Goal: Information Seeking & Learning: Check status

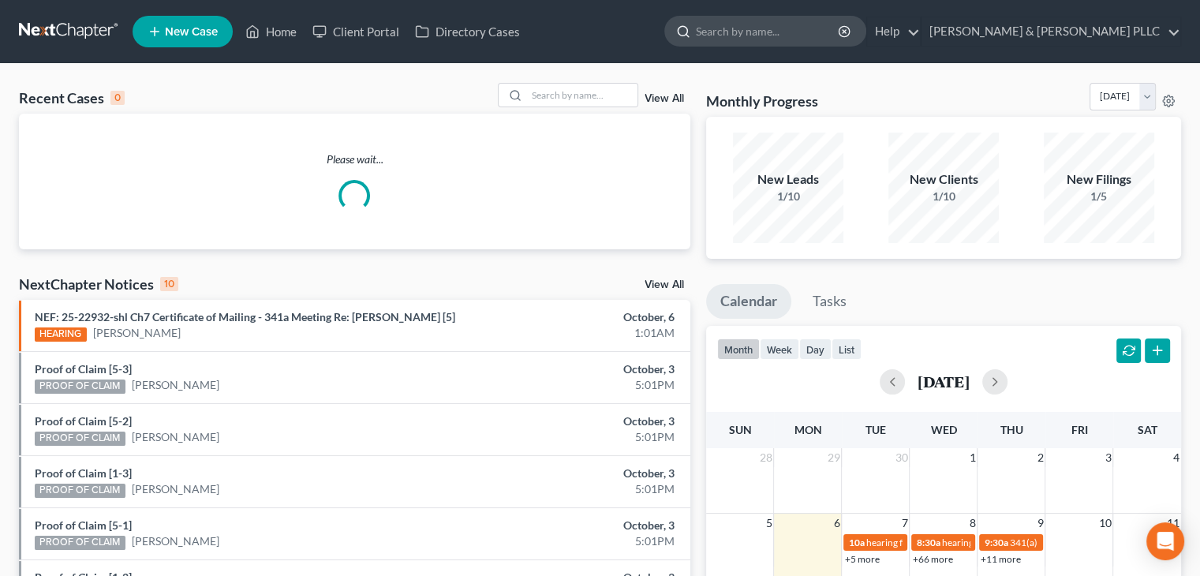
click at [776, 35] on input "search" at bounding box center [768, 31] width 144 height 29
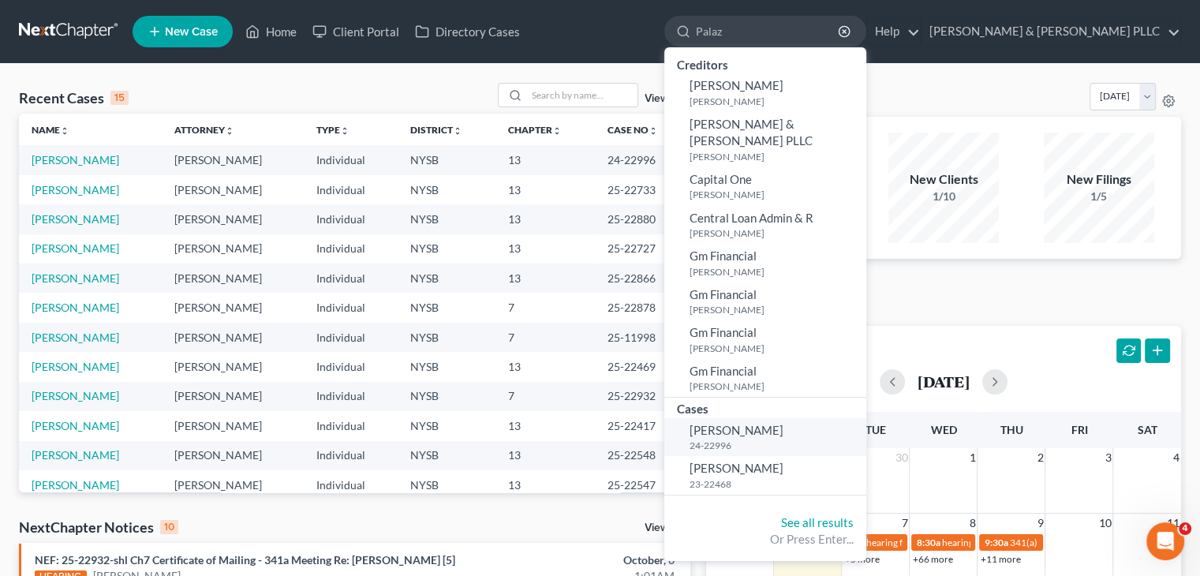
type input "Palaz"
click at [783, 423] on span "[PERSON_NAME]" at bounding box center [736, 430] width 94 height 14
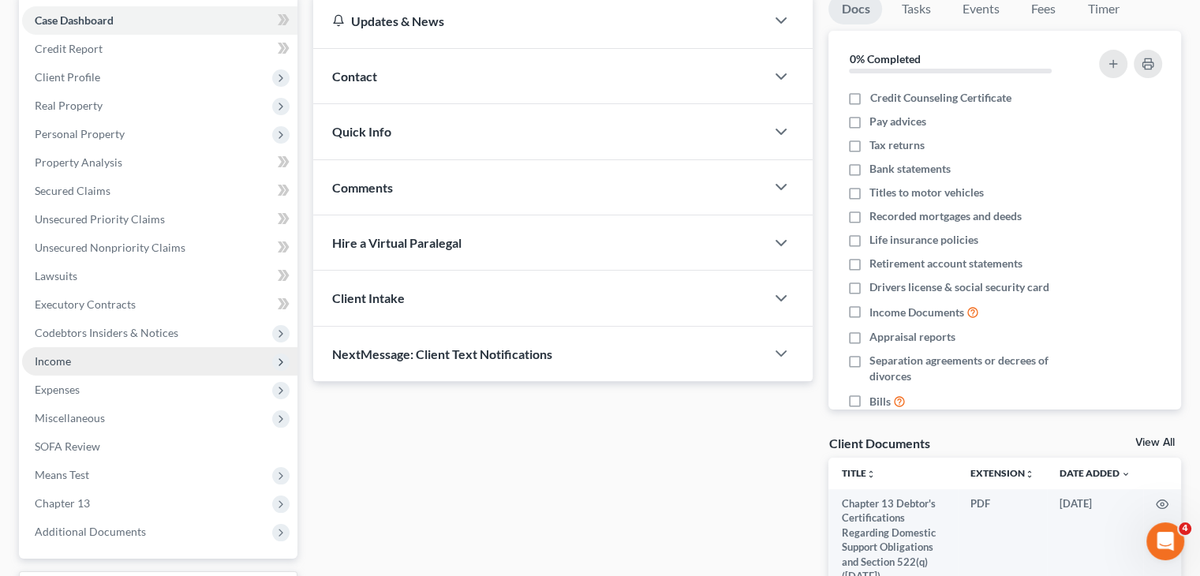
scroll to position [299, 0]
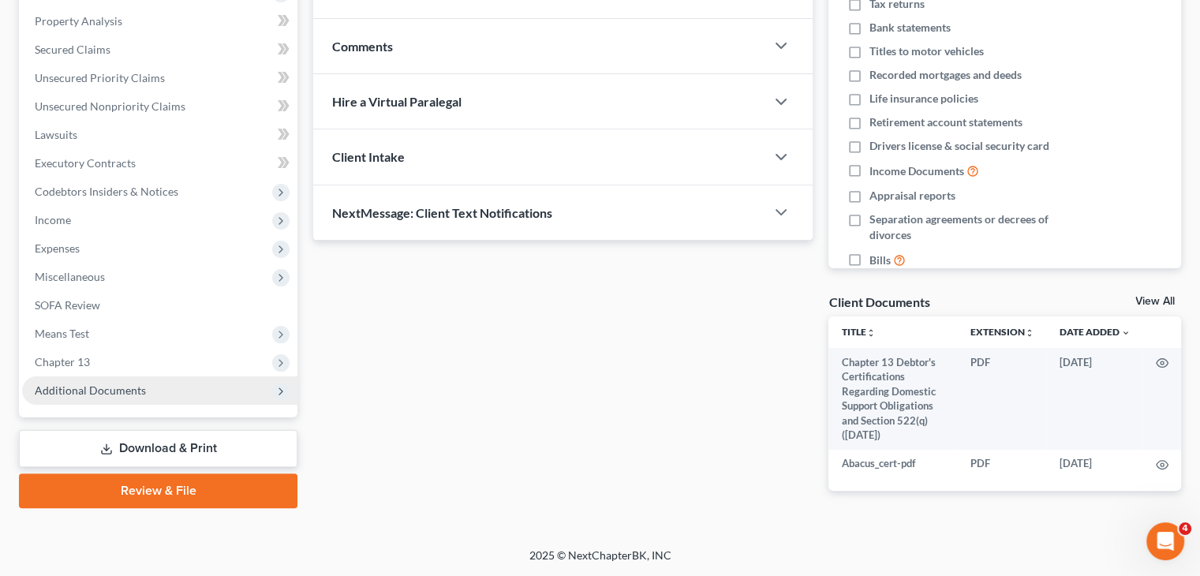
click at [112, 383] on span "Additional Documents" at bounding box center [90, 389] width 111 height 13
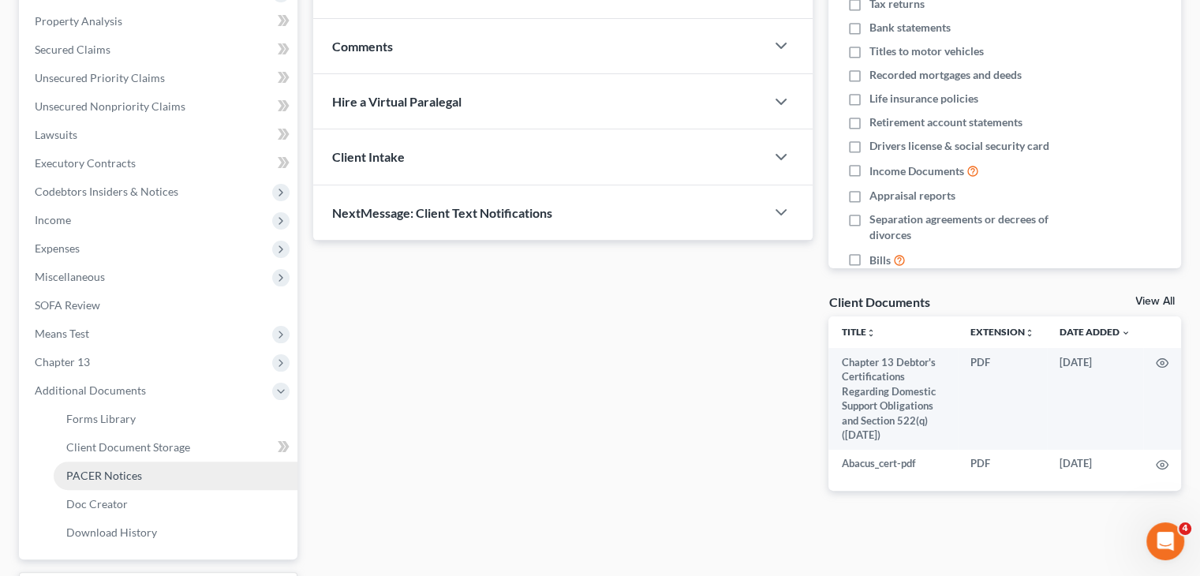
click at [133, 480] on span "PACER Notices" at bounding box center [104, 475] width 76 height 13
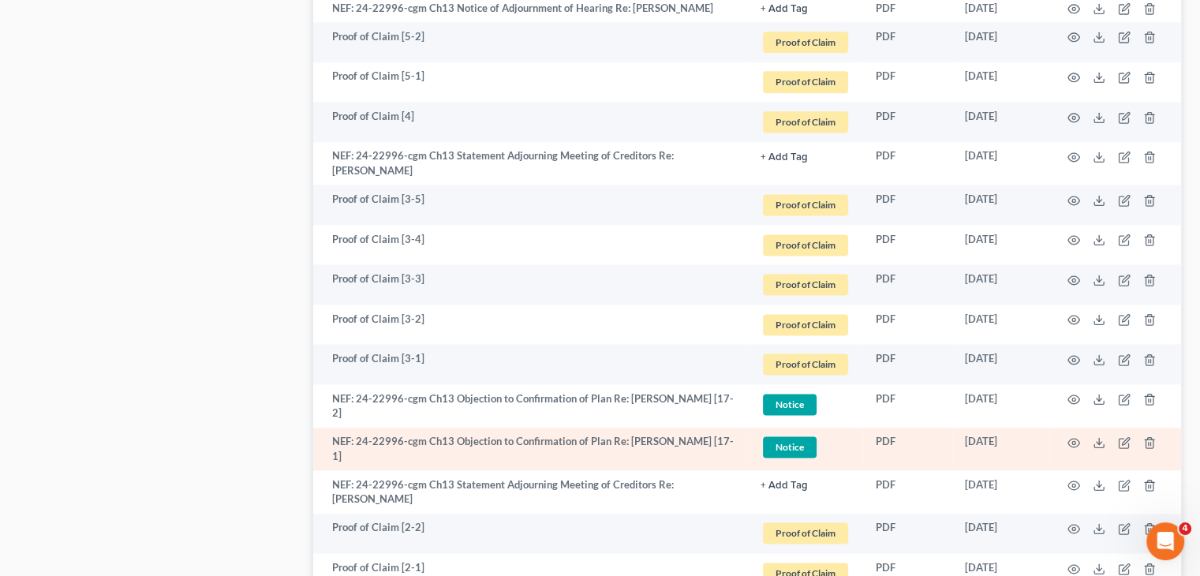
scroll to position [2051, 0]
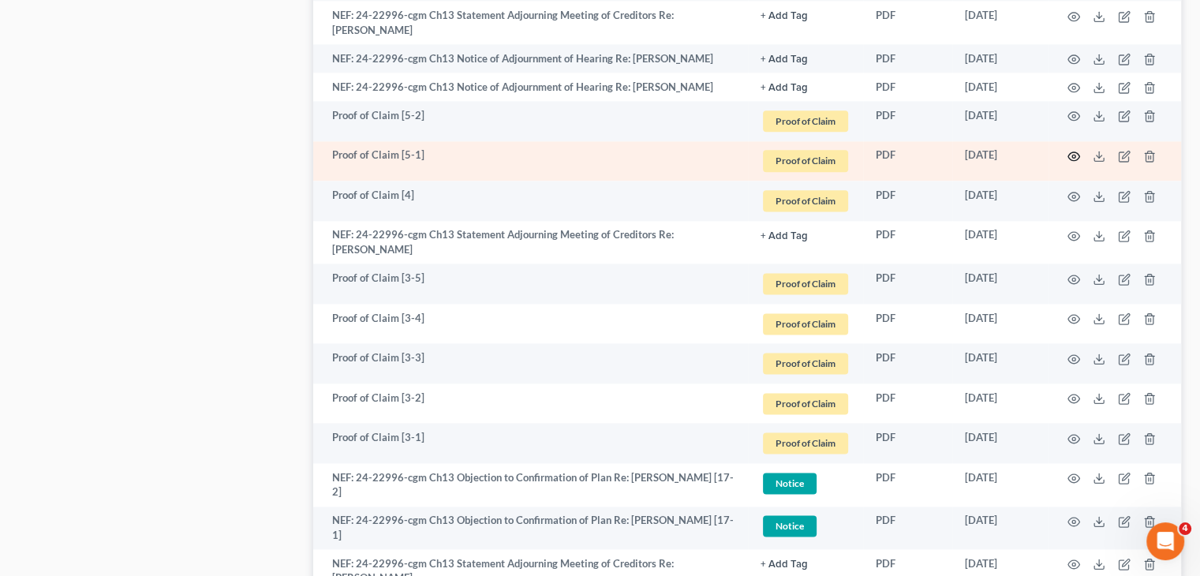
click at [1071, 161] on icon "button" at bounding box center [1074, 156] width 12 height 9
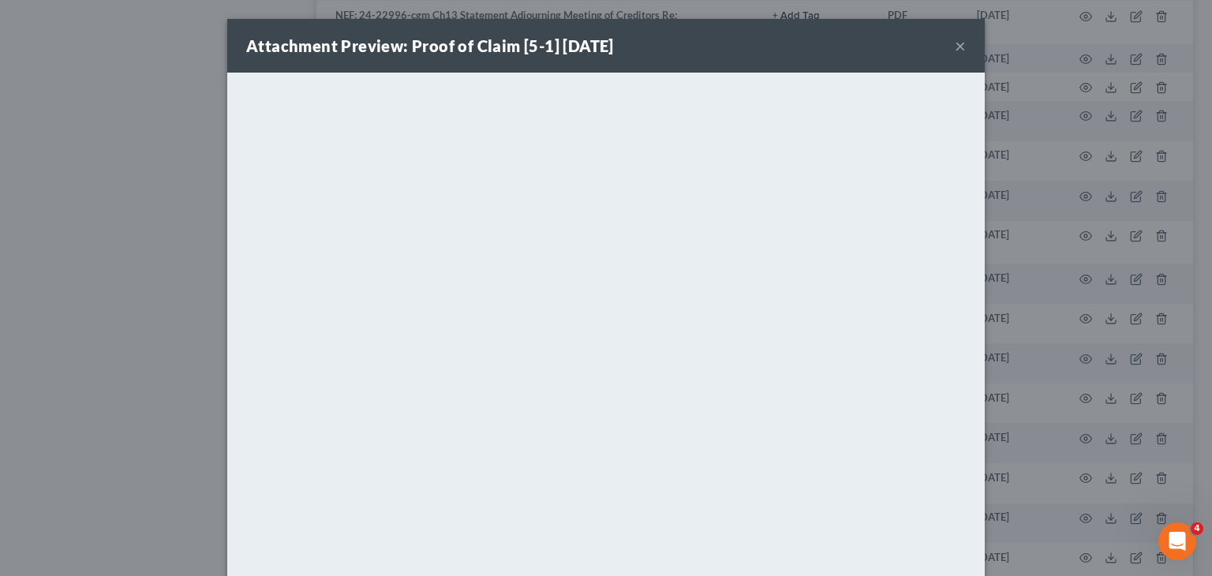
click at [955, 47] on button "×" at bounding box center [960, 45] width 11 height 19
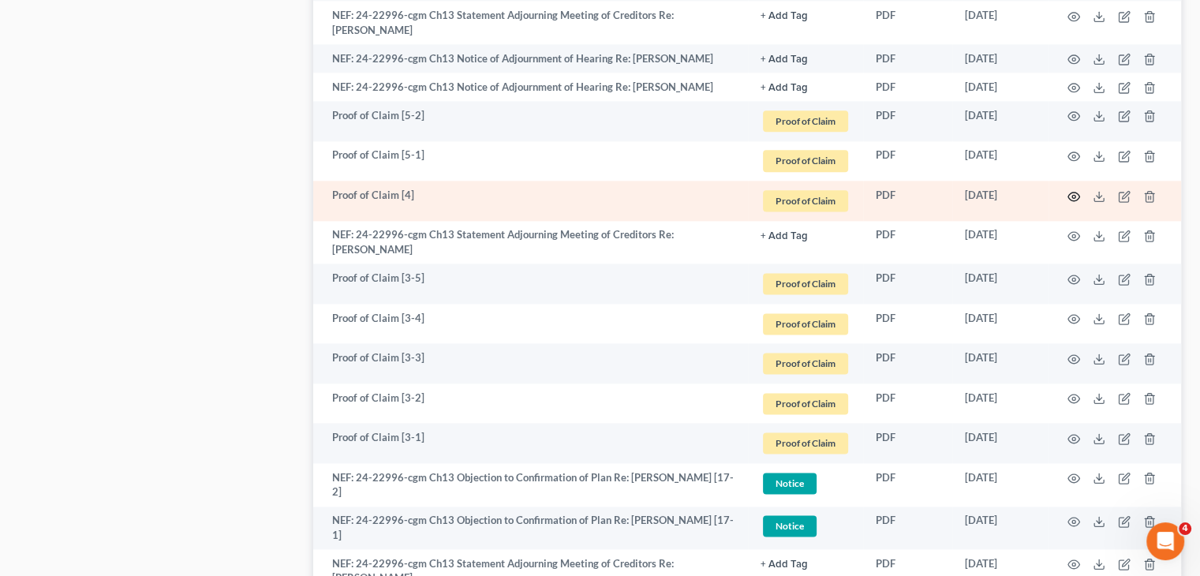
click at [1070, 199] on icon "button" at bounding box center [1073, 196] width 13 height 13
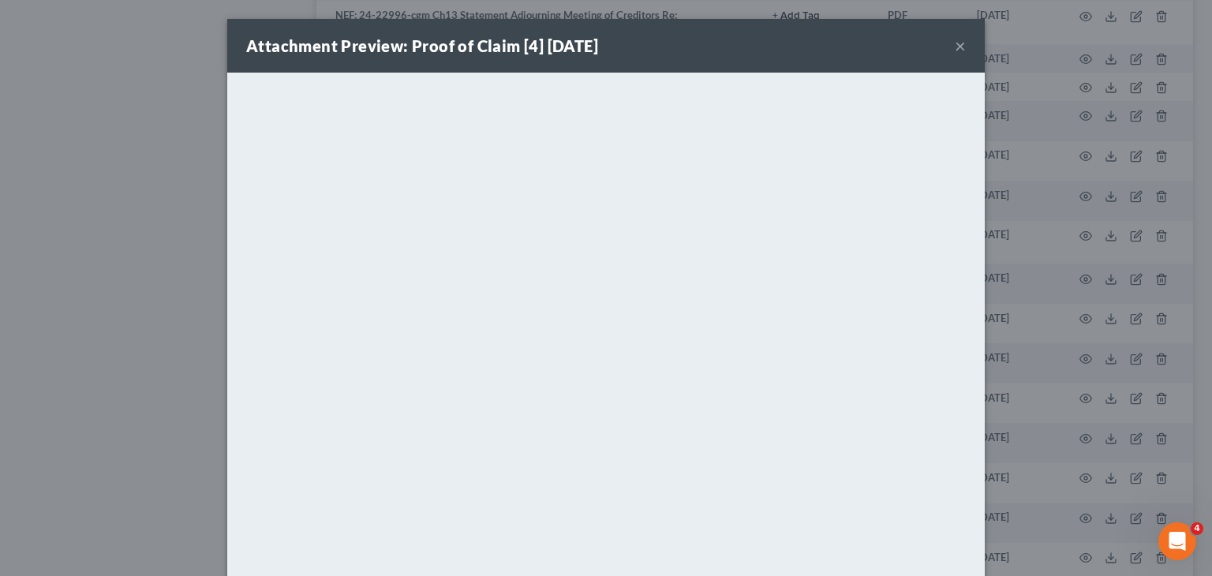
click at [955, 51] on button "×" at bounding box center [960, 45] width 11 height 19
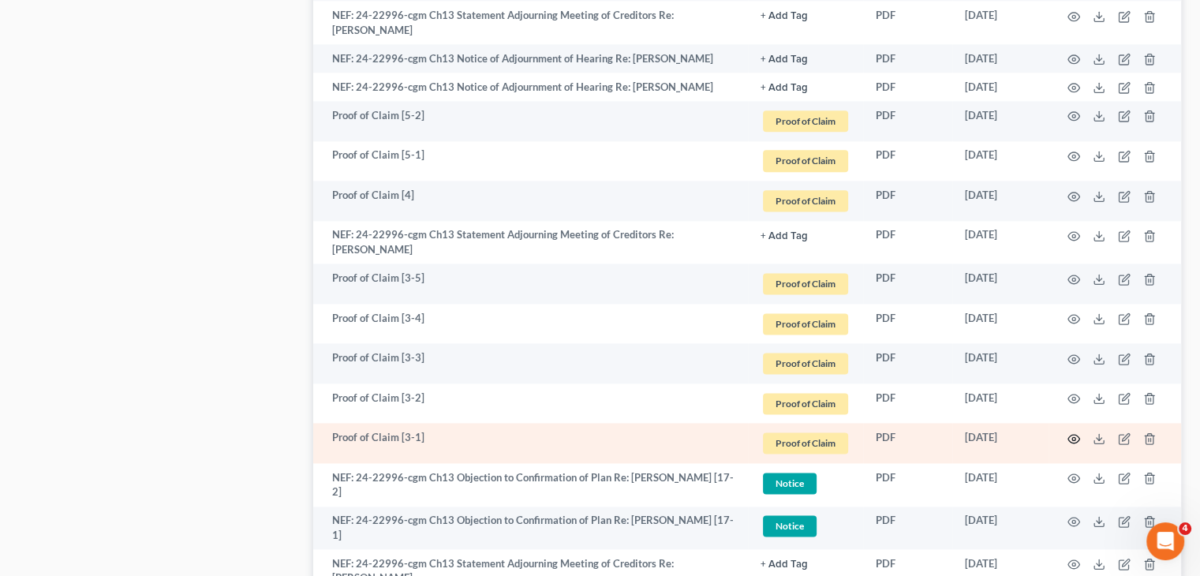
click at [1073, 440] on circle "button" at bounding box center [1073, 438] width 3 height 3
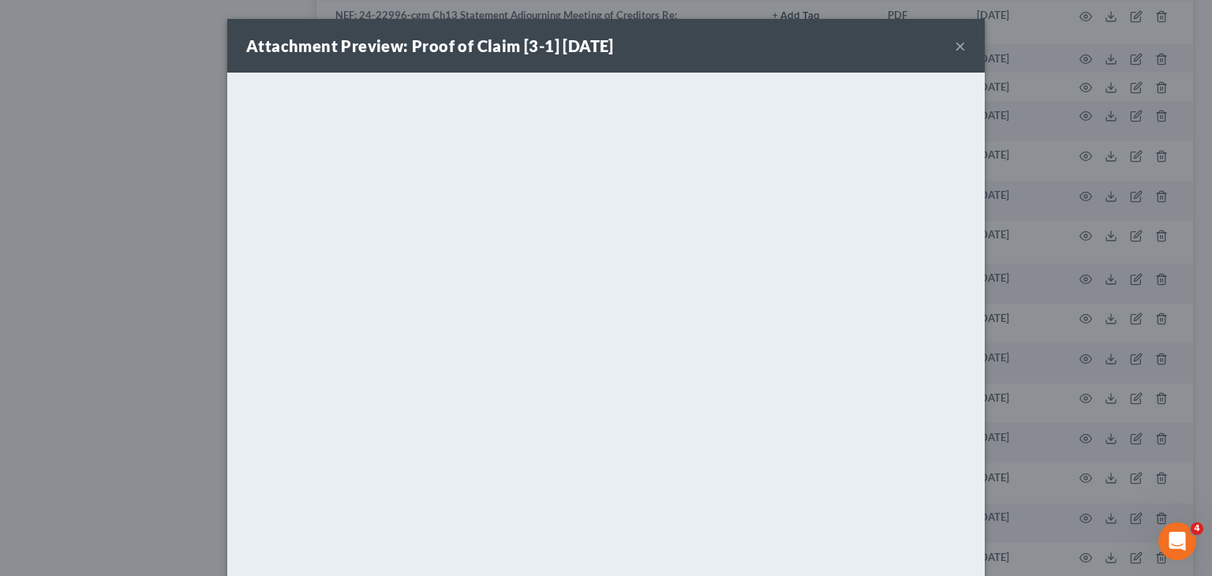
click at [955, 48] on button "×" at bounding box center [960, 45] width 11 height 19
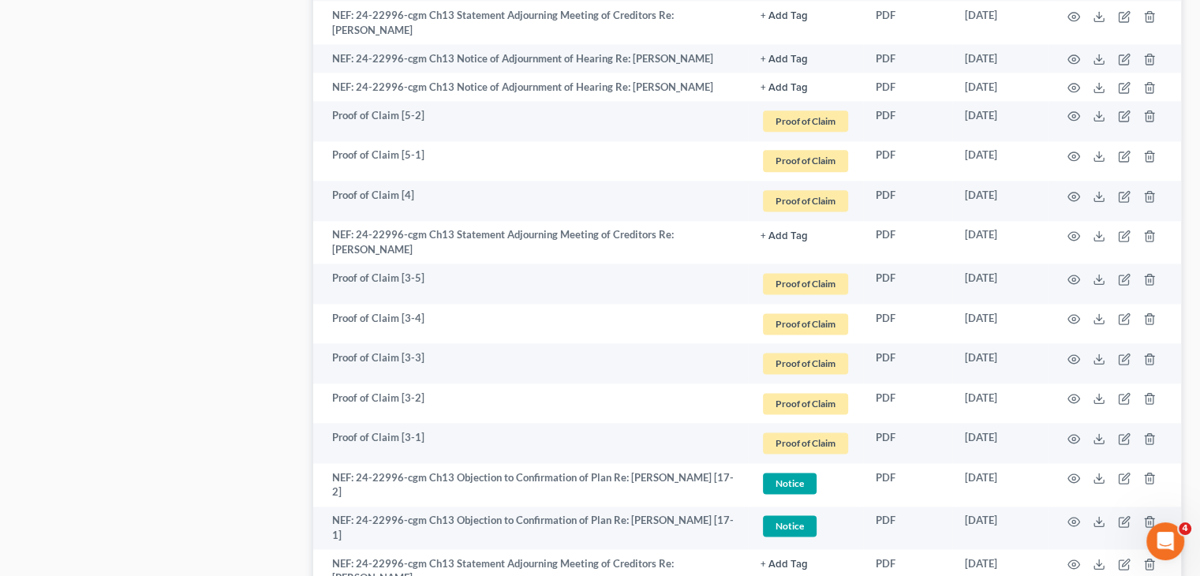
scroll to position [2446, 0]
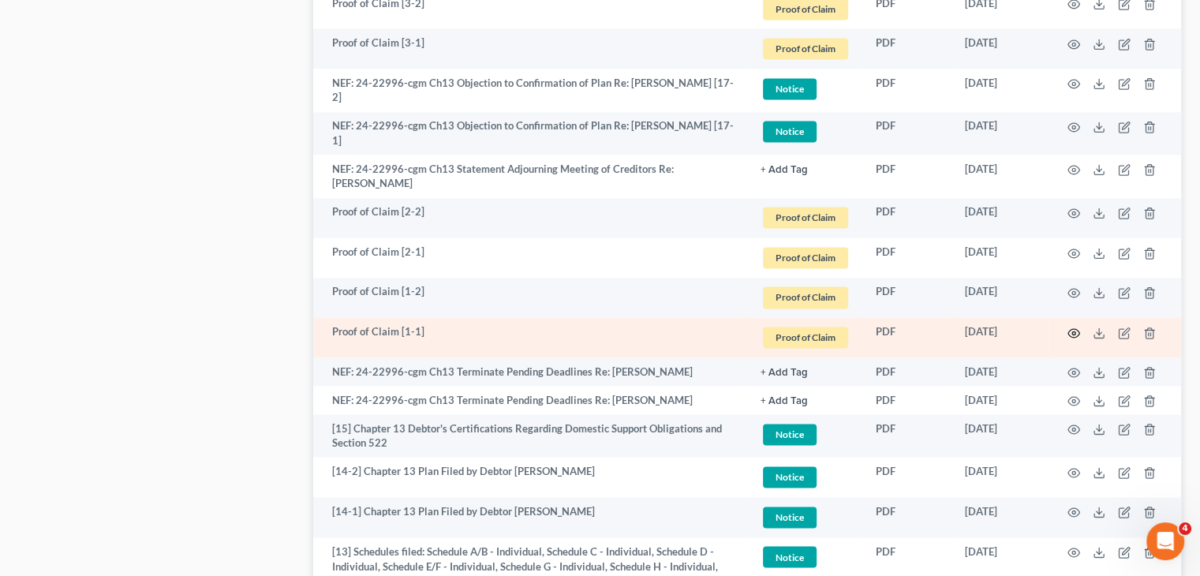
click at [1070, 335] on icon "button" at bounding box center [1073, 333] width 13 height 13
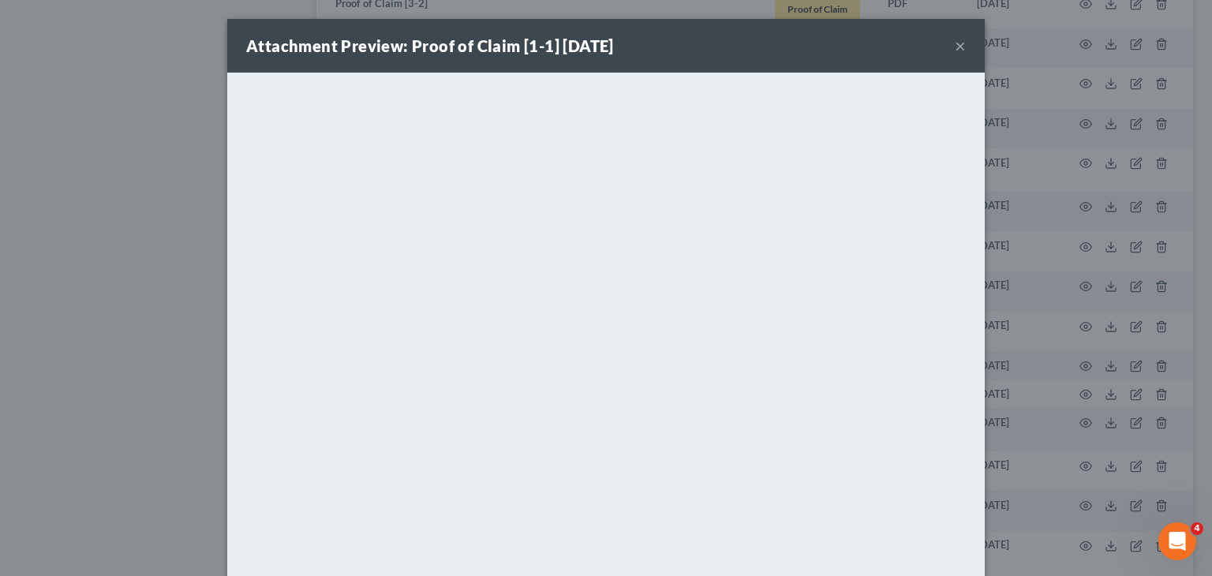
click at [955, 47] on button "×" at bounding box center [960, 45] width 11 height 19
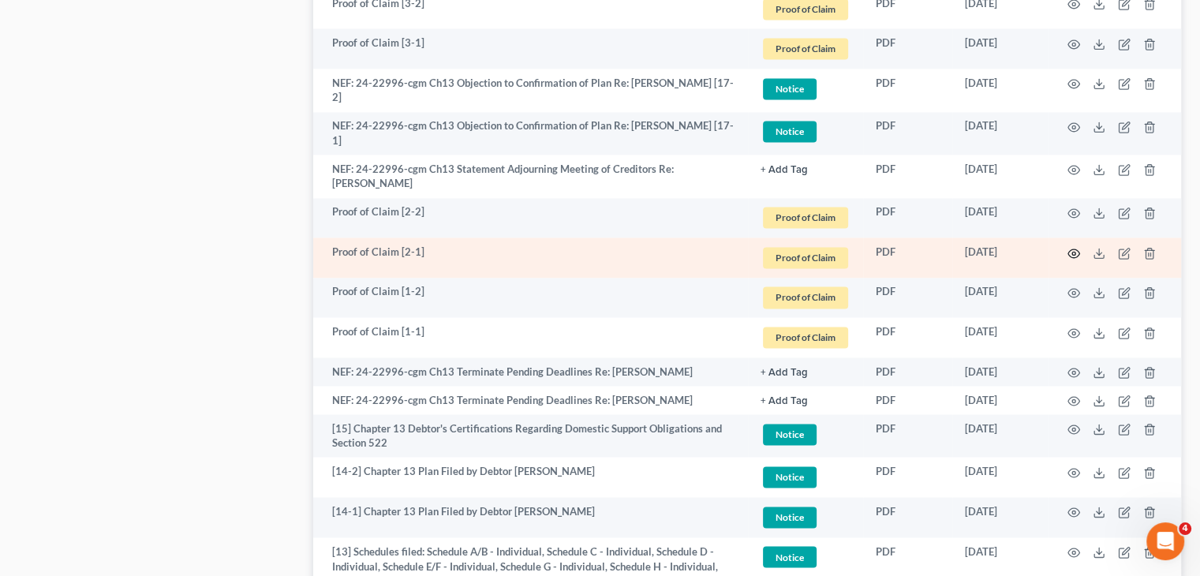
click at [1077, 253] on icon "button" at bounding box center [1074, 252] width 12 height 9
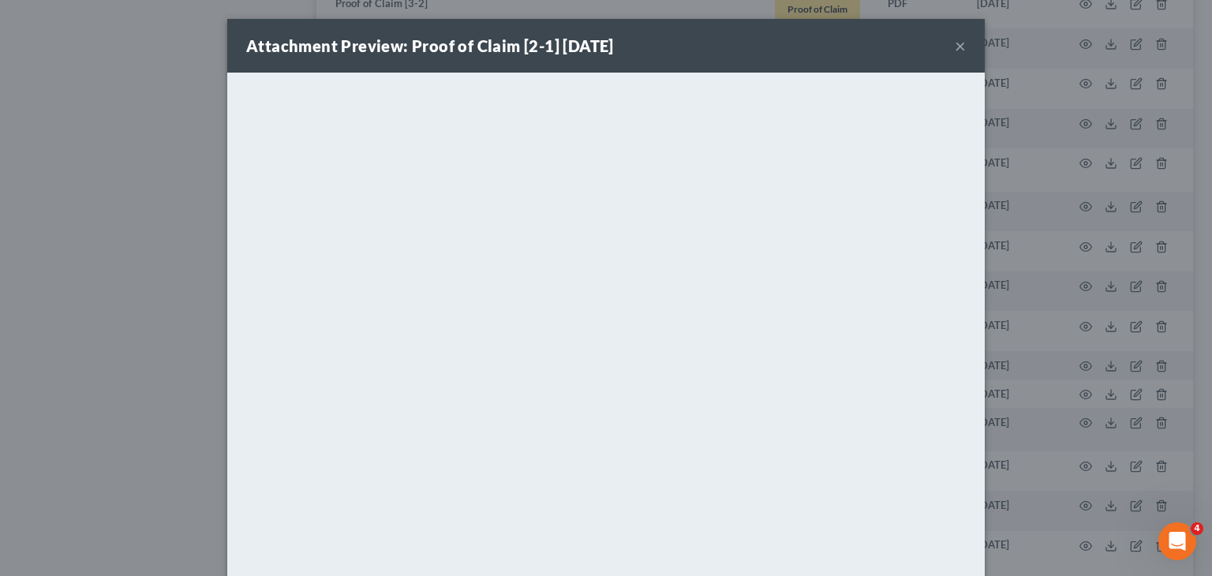
click at [955, 45] on button "×" at bounding box center [960, 45] width 11 height 19
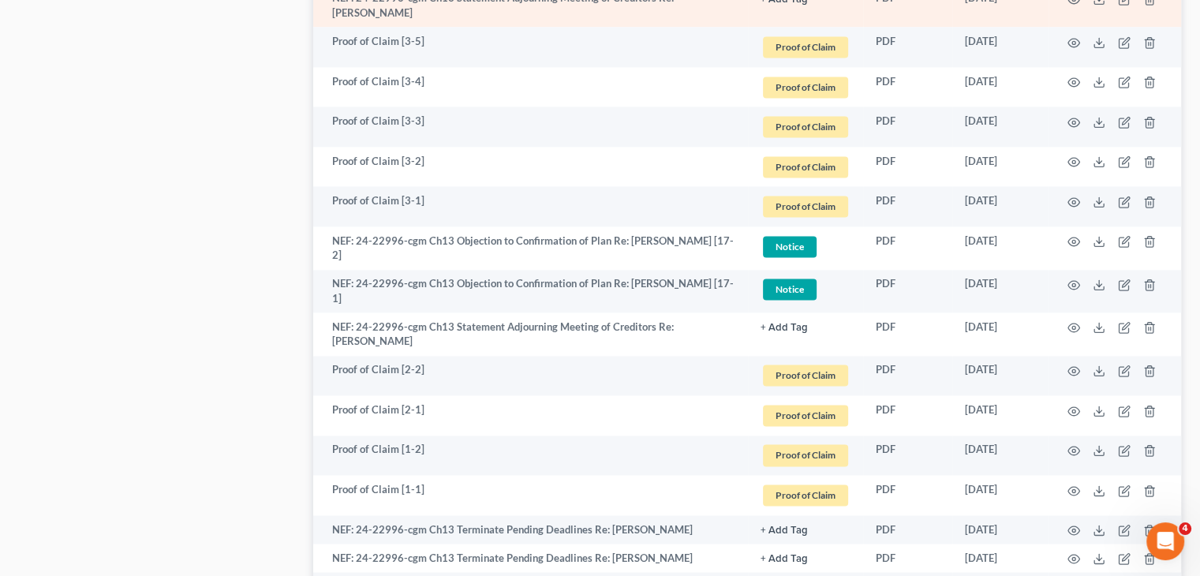
scroll to position [2130, 0]
